Goal: Task Accomplishment & Management: Use online tool/utility

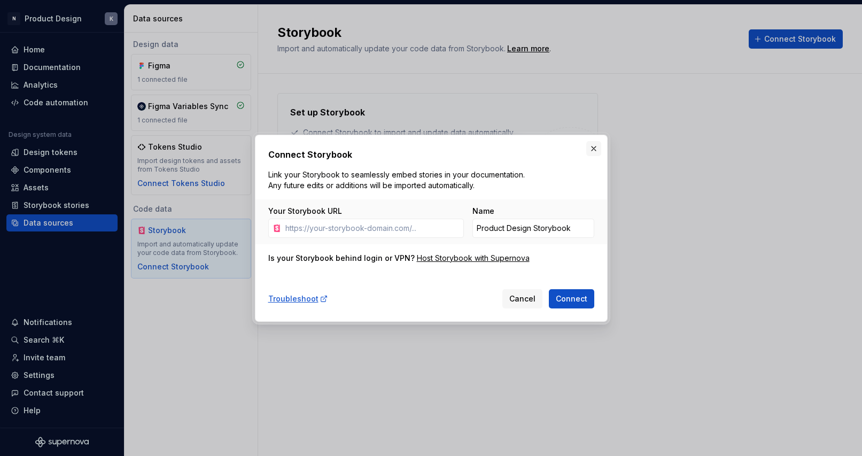
click at [597, 152] on button "button" at bounding box center [593, 148] width 15 height 15
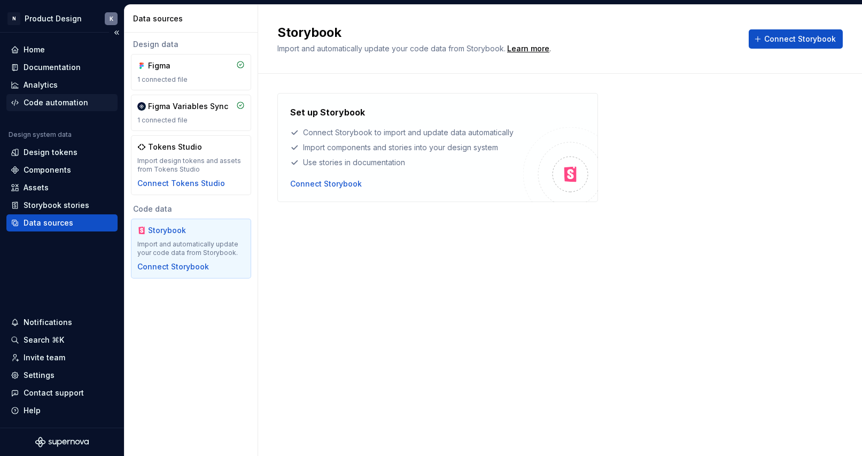
click at [68, 107] on div "Code automation" at bounding box center [56, 102] width 65 height 11
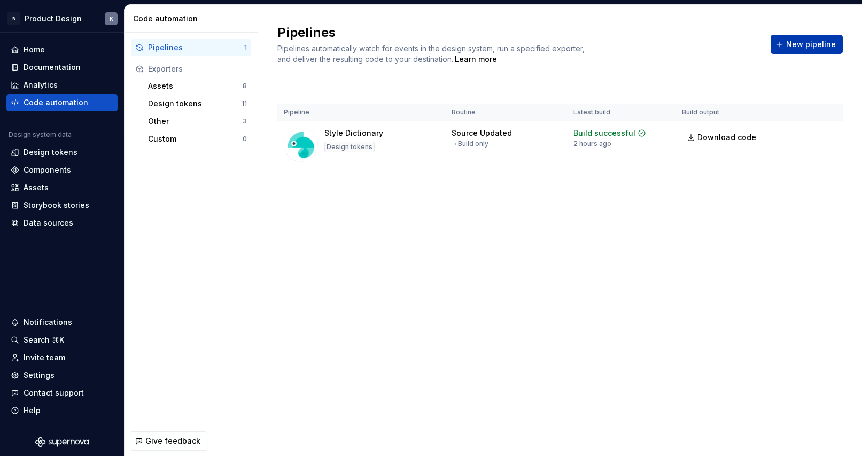
click at [792, 43] on span "New pipeline" at bounding box center [811, 44] width 50 height 11
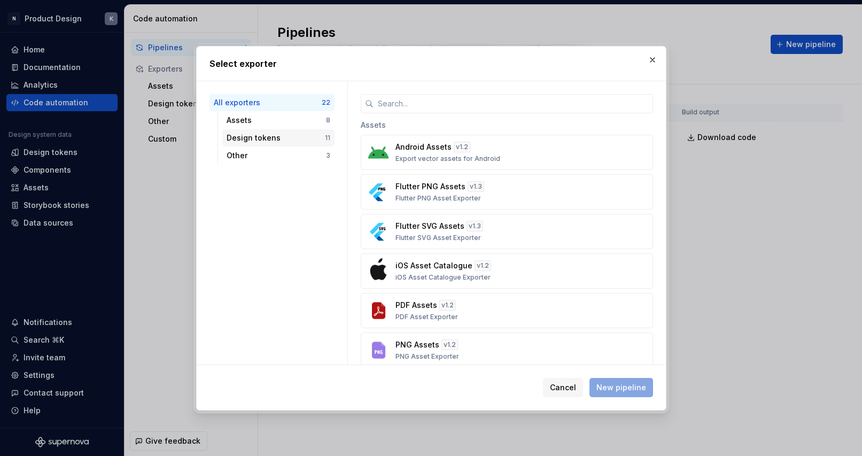
click at [293, 138] on div "Design tokens" at bounding box center [276, 137] width 98 height 11
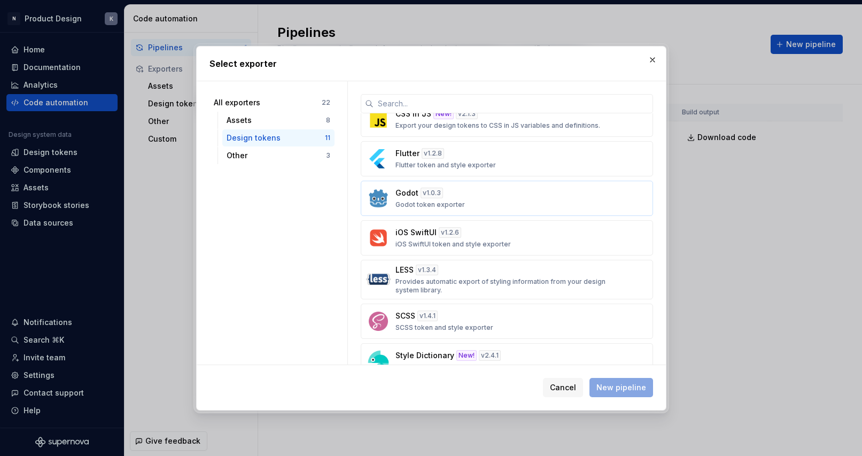
scroll to position [107, 0]
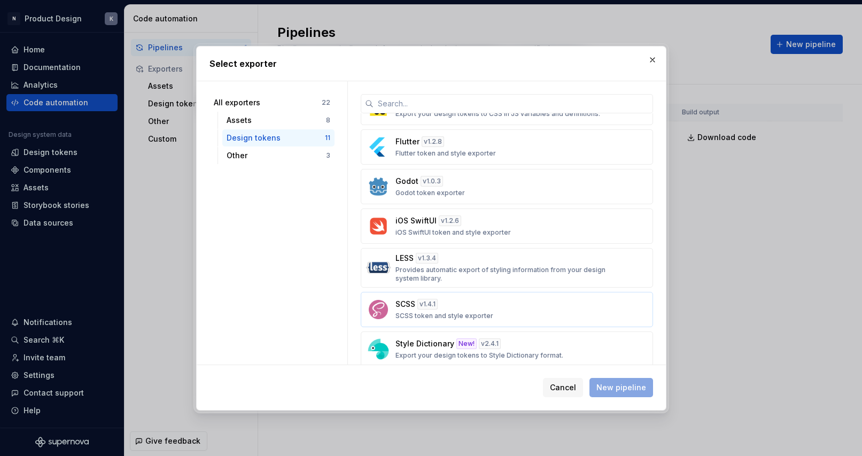
click at [480, 304] on div "SCSS v 1.4.1 SCSS token and style exporter" at bounding box center [503, 309] width 216 height 21
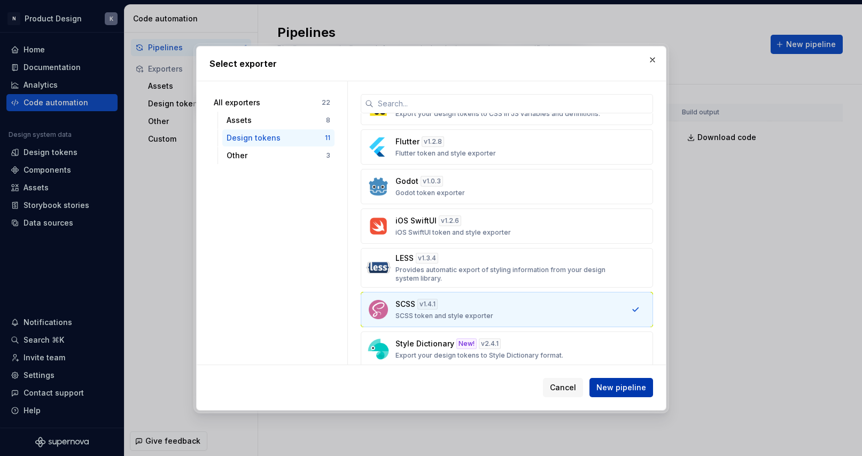
click at [603, 385] on span "New pipeline" at bounding box center [621, 387] width 50 height 11
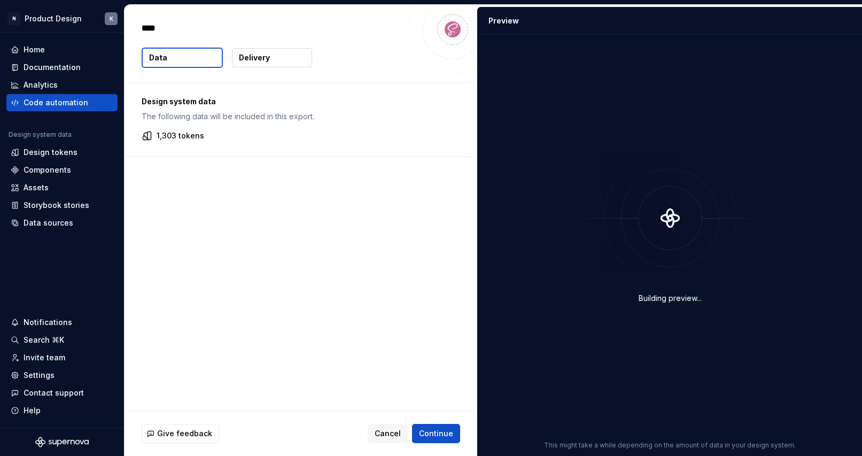
click at [259, 59] on p "Delivery" at bounding box center [254, 57] width 31 height 11
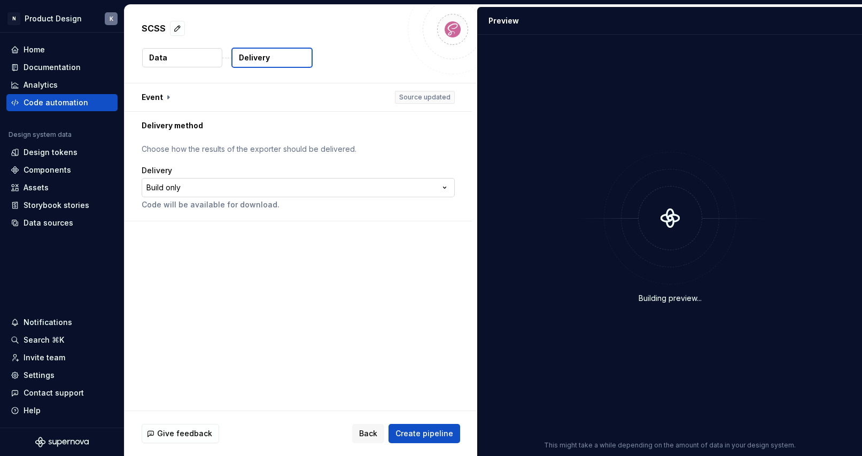
click at [202, 188] on html "**********" at bounding box center [431, 228] width 862 height 456
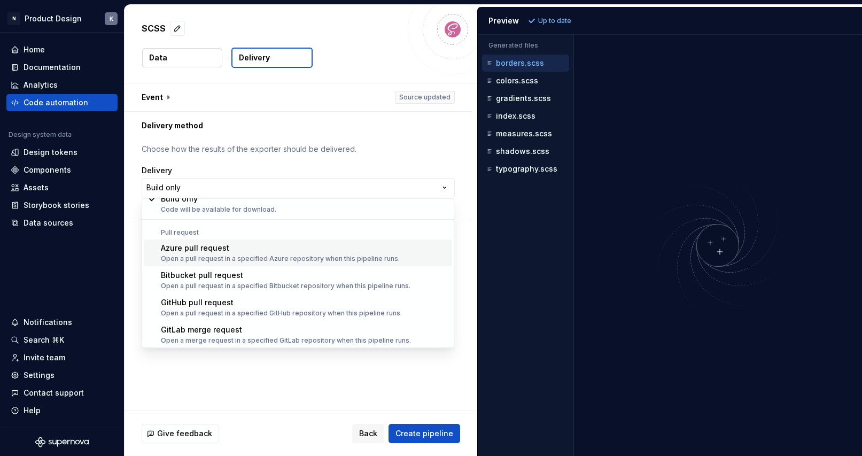
scroll to position [30, 0]
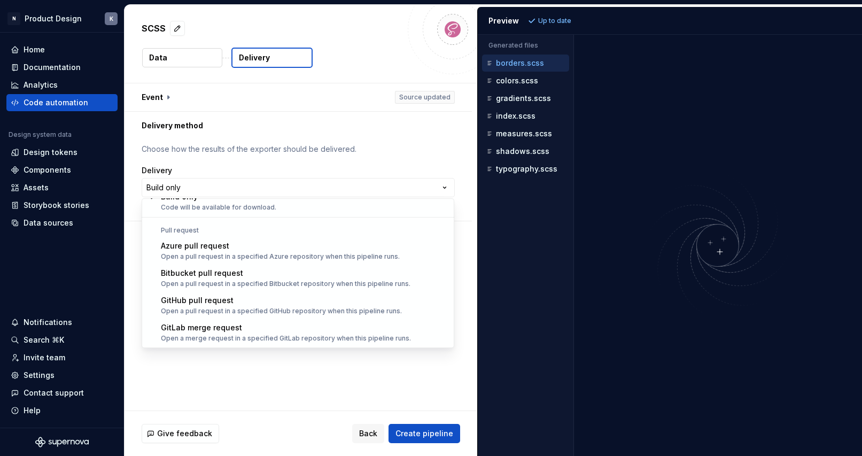
click at [366, 59] on html "**********" at bounding box center [431, 228] width 862 height 456
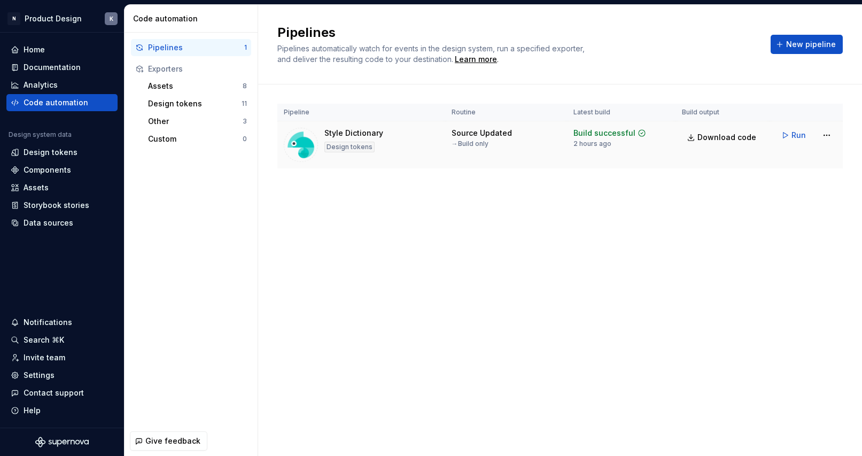
click at [352, 129] on div "Style Dictionary" at bounding box center [353, 133] width 59 height 11
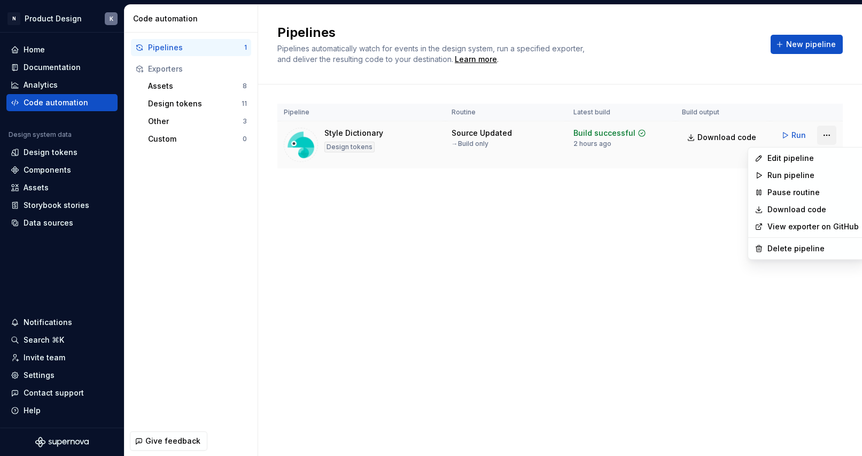
click at [827, 136] on html "N Product Design K Home Documentation Analytics Code automation Design system d…" at bounding box center [431, 228] width 862 height 456
click at [816, 158] on div "Edit pipeline" at bounding box center [812, 158] width 91 height 11
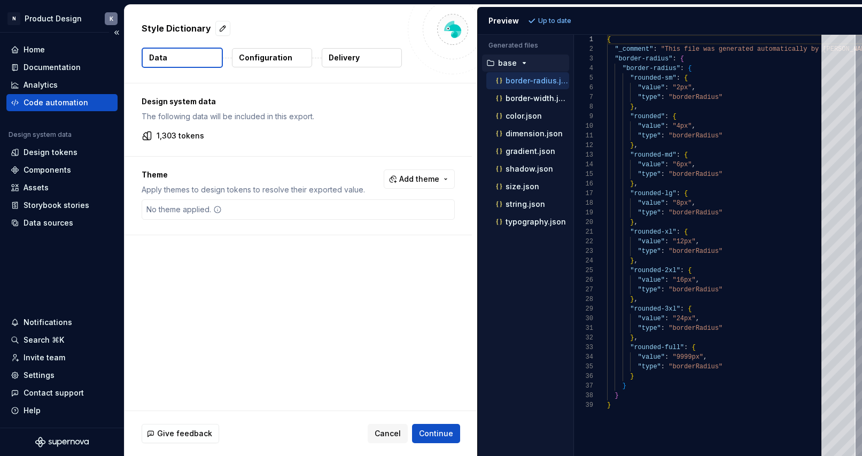
click at [76, 103] on div "Code automation" at bounding box center [56, 102] width 65 height 11
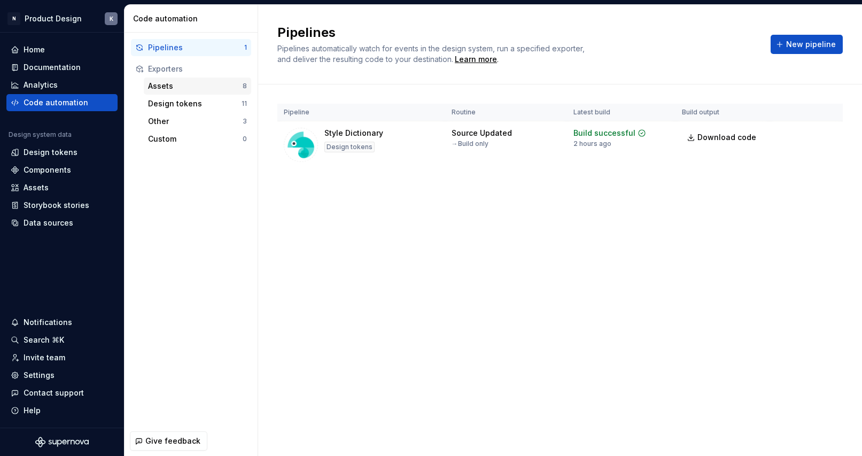
click at [200, 90] on div "Assets" at bounding box center [195, 86] width 95 height 11
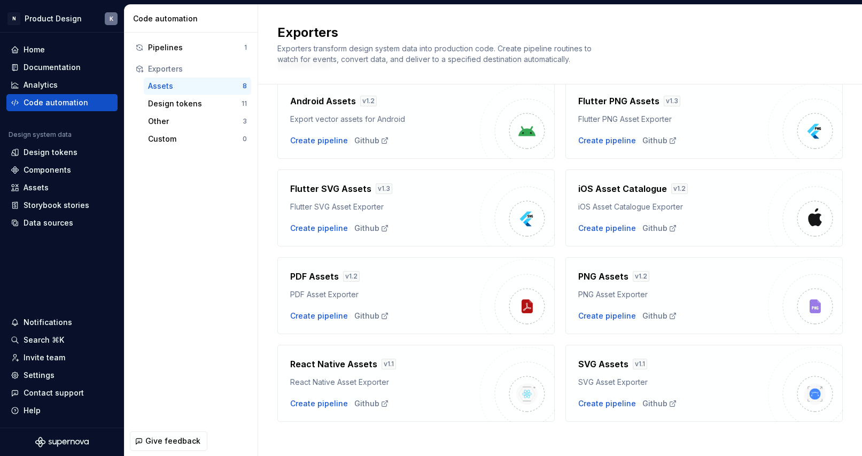
scroll to position [41, 0]
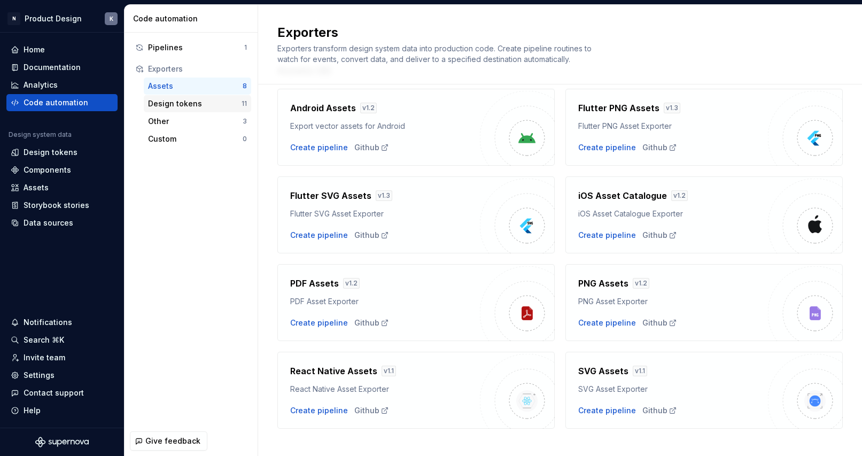
click at [223, 106] on div "Design tokens" at bounding box center [194, 103] width 93 height 11
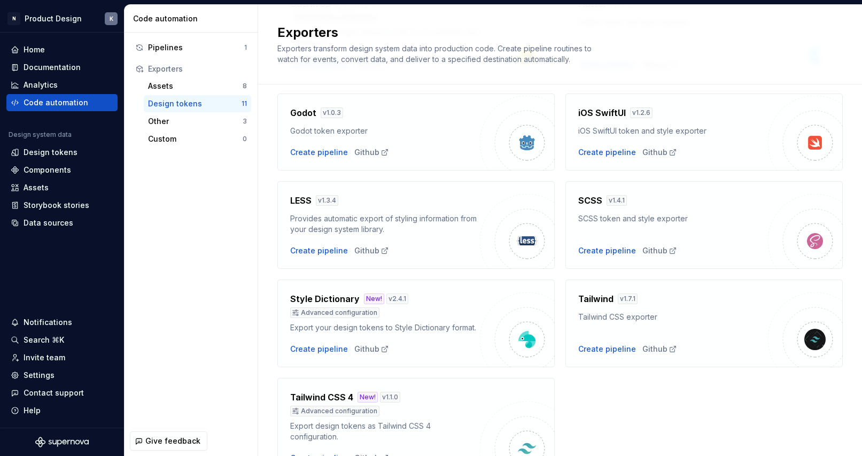
scroll to position [268, 0]
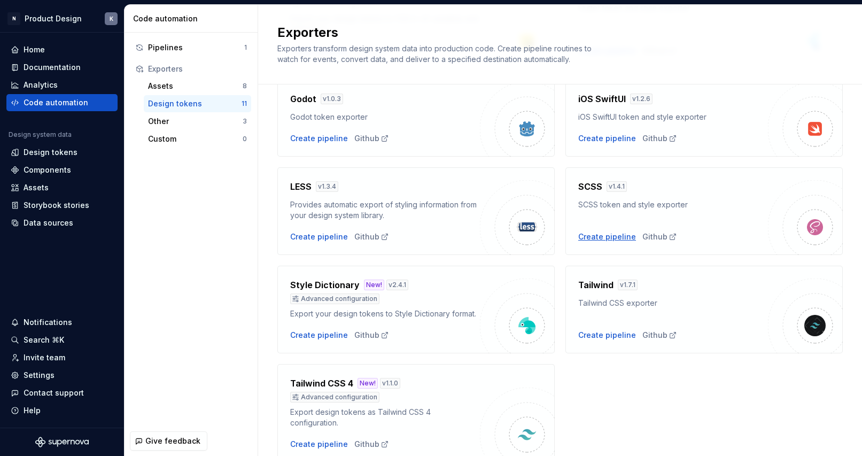
click at [608, 237] on div "Create pipeline" at bounding box center [607, 236] width 58 height 11
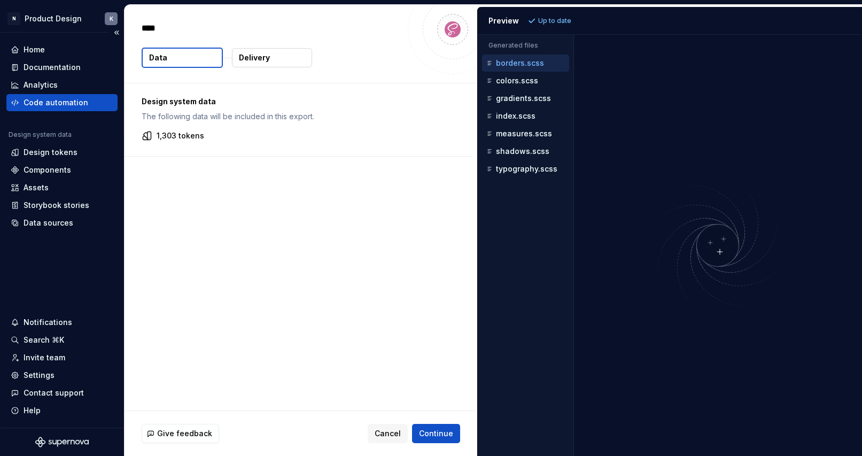
type textarea "*"
